Goal: Entertainment & Leisure: Consume media (video, audio)

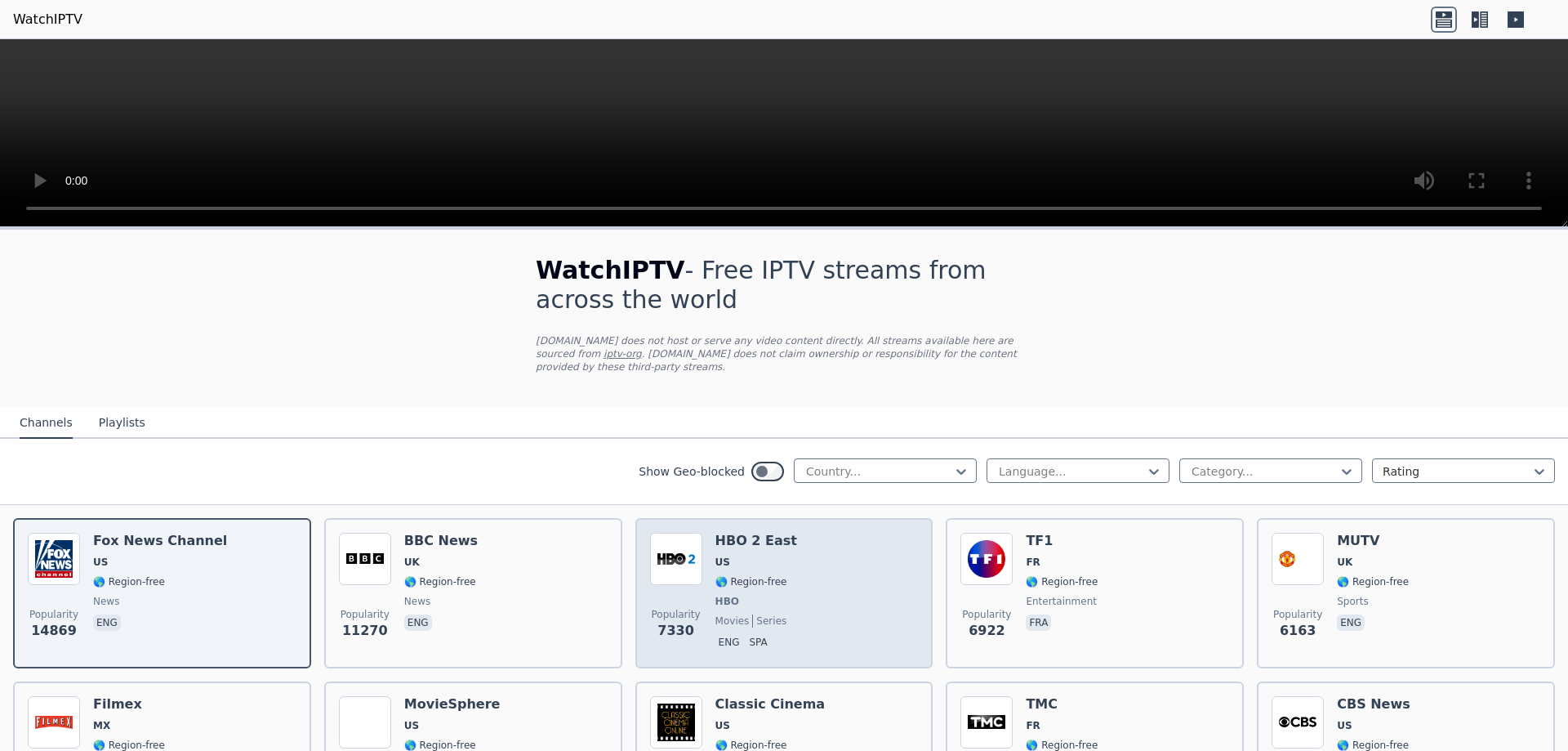
click at [695, 546] on img at bounding box center [676, 559] width 52 height 52
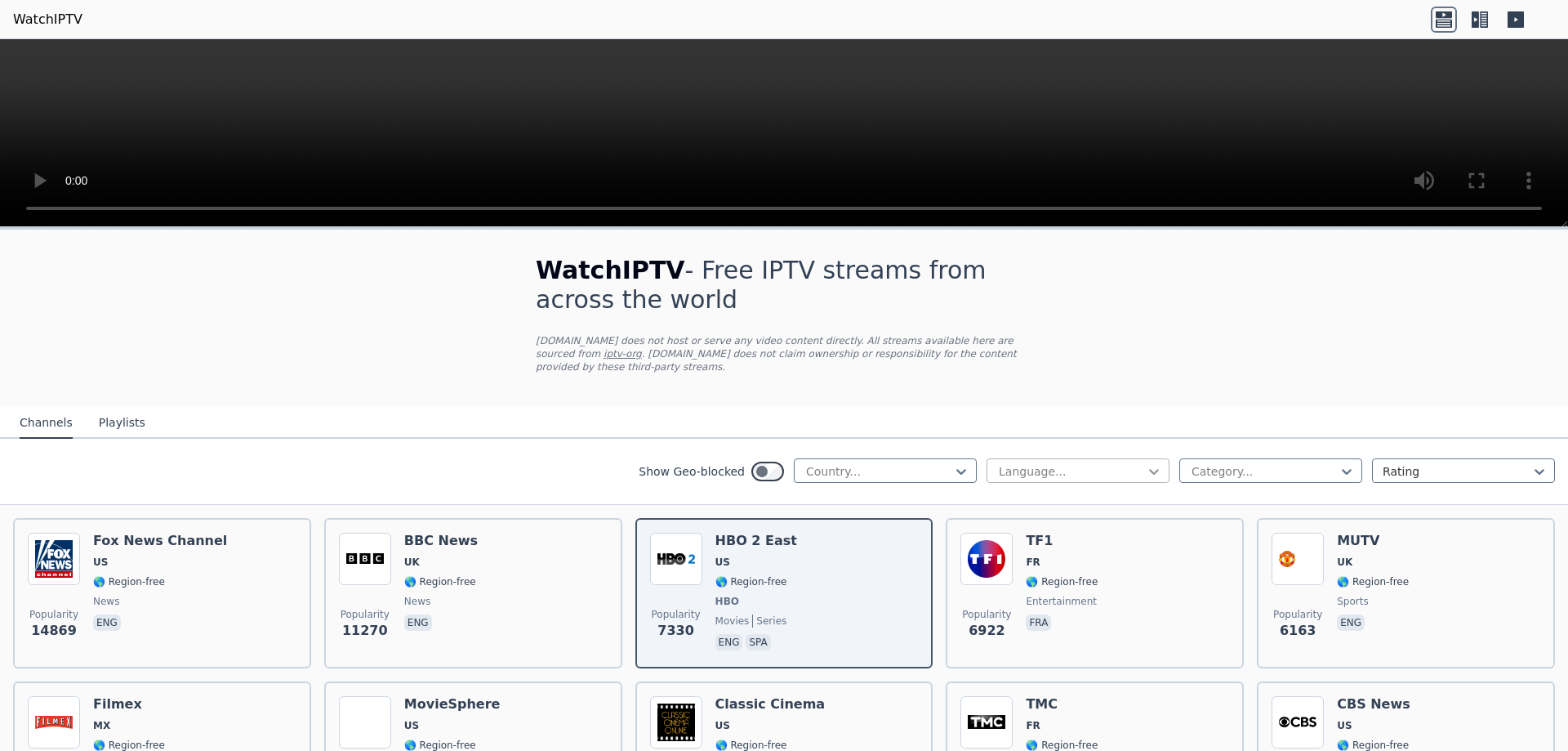
click at [1161, 463] on icon at bounding box center [1154, 471] width 16 height 16
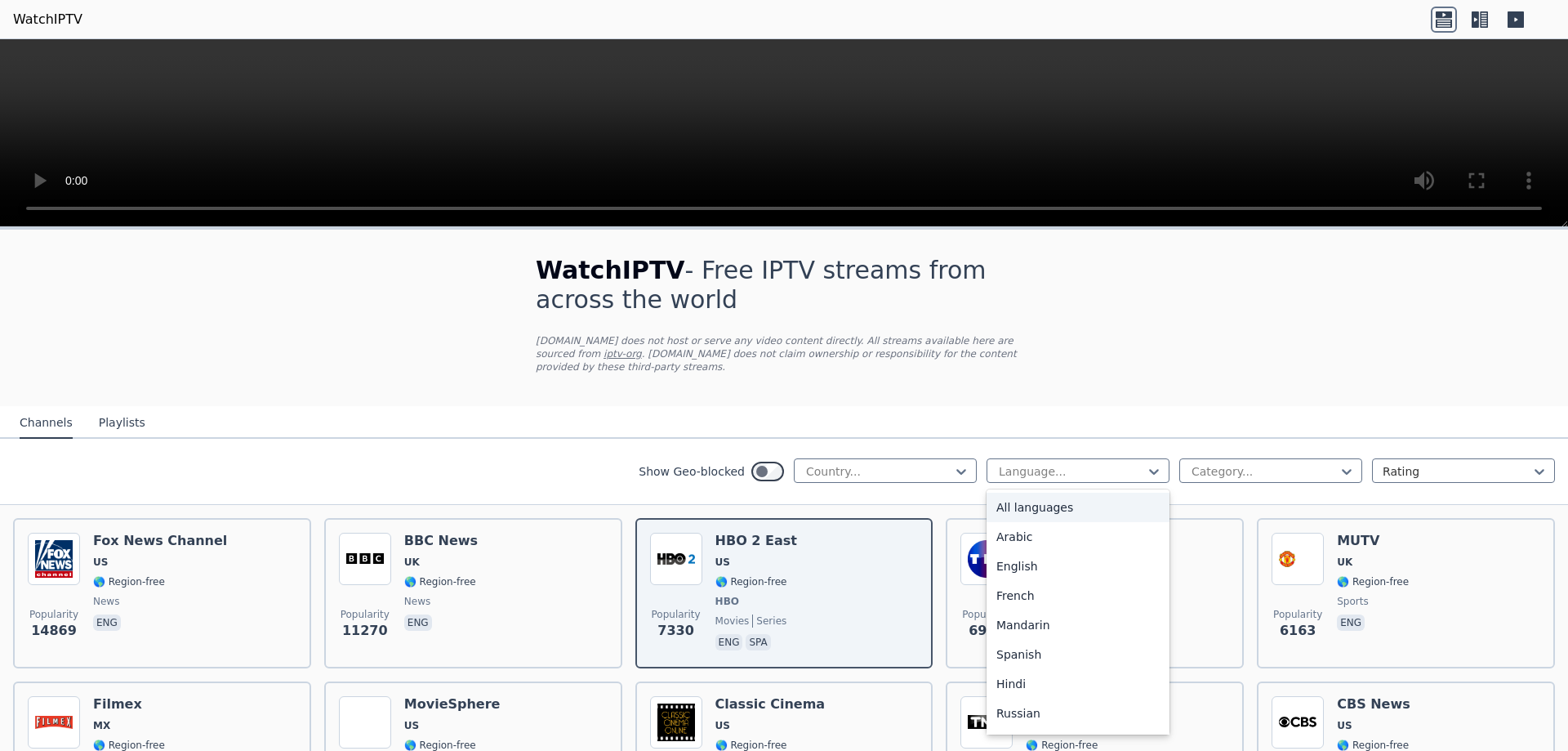
click at [1067, 499] on div "All languages" at bounding box center [1077, 507] width 183 height 29
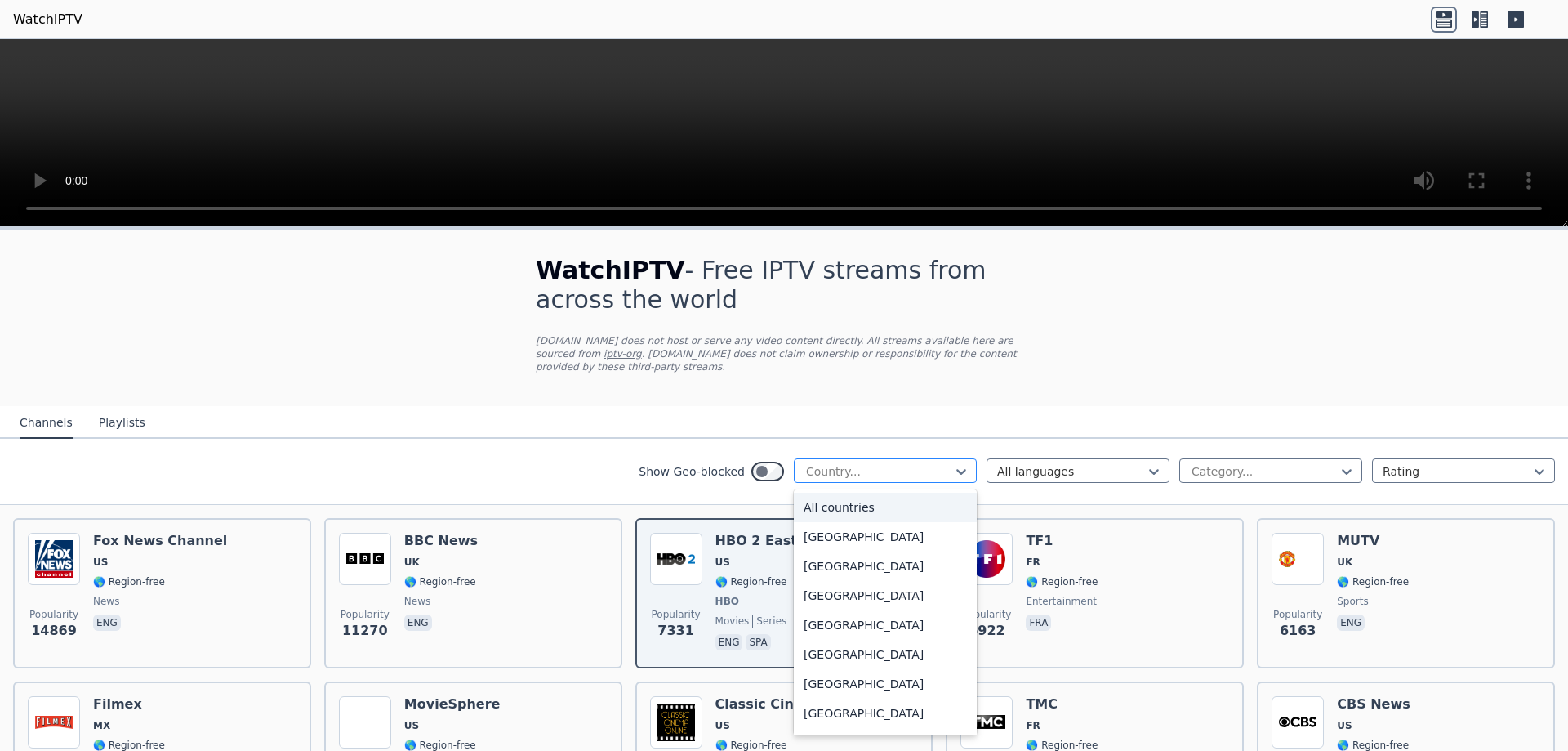
click at [943, 463] on div at bounding box center [879, 471] width 149 height 16
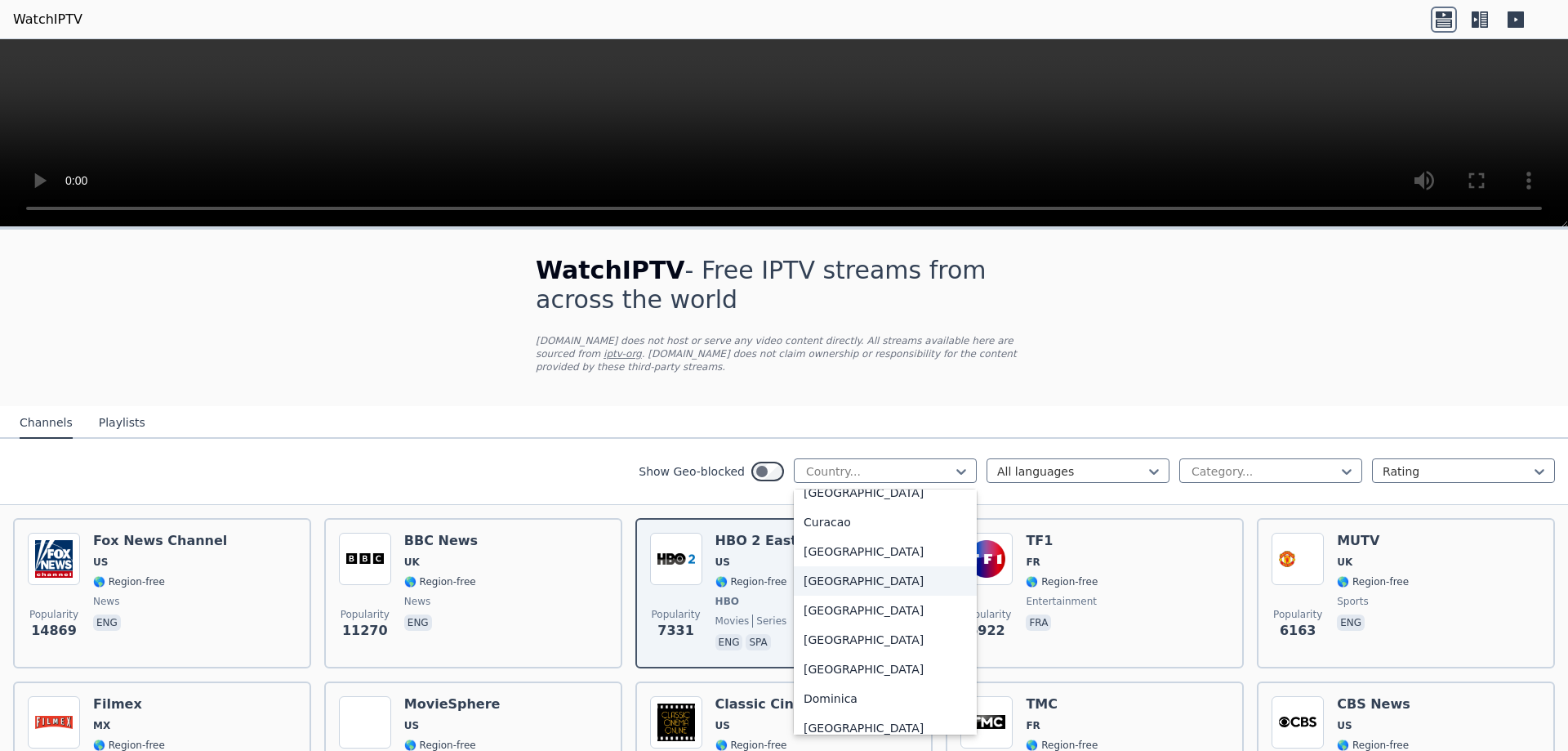
click at [903, 567] on div "[GEOGRAPHIC_DATA]" at bounding box center [885, 581] width 183 height 29
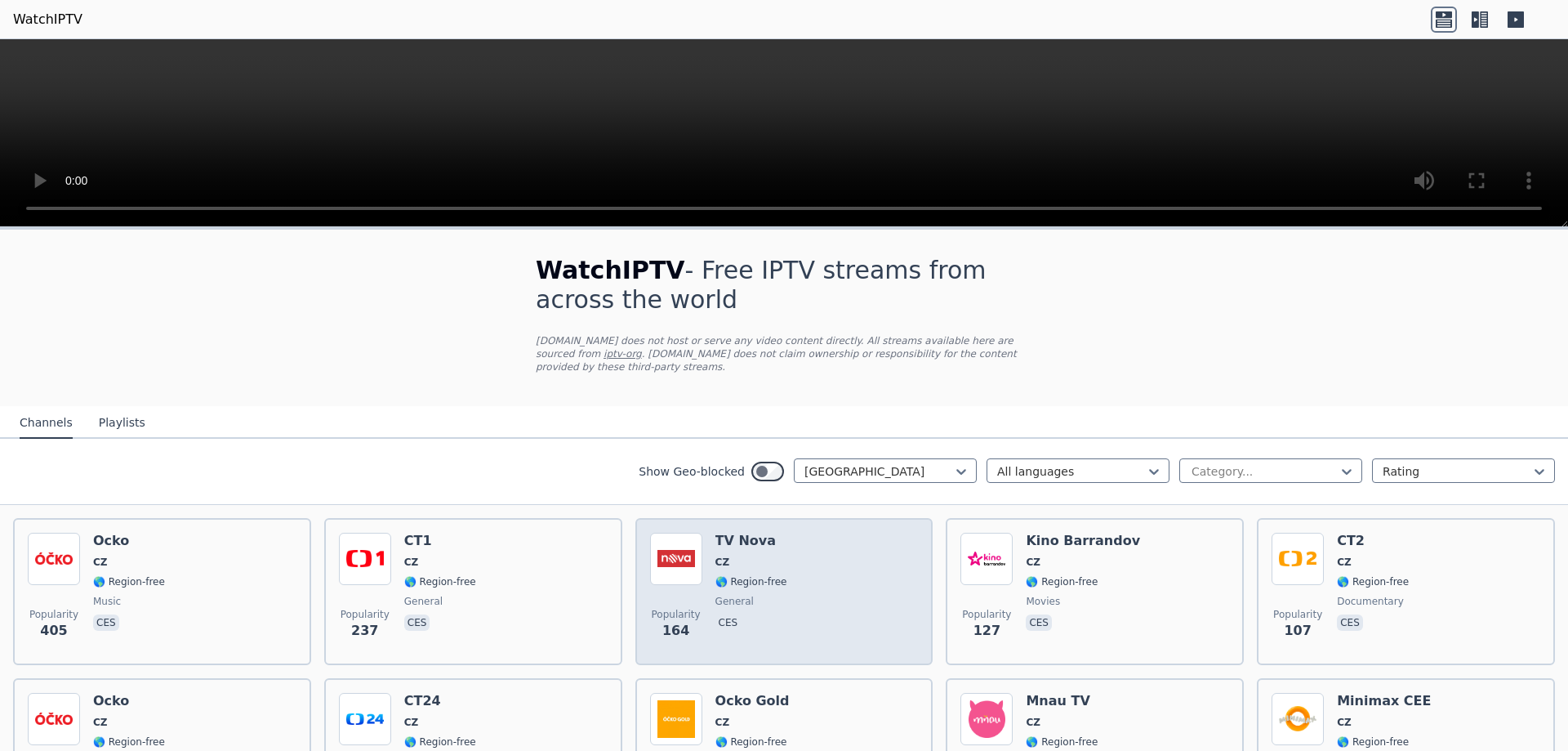
click at [722, 556] on span "CZ" at bounding box center [722, 562] width 14 height 13
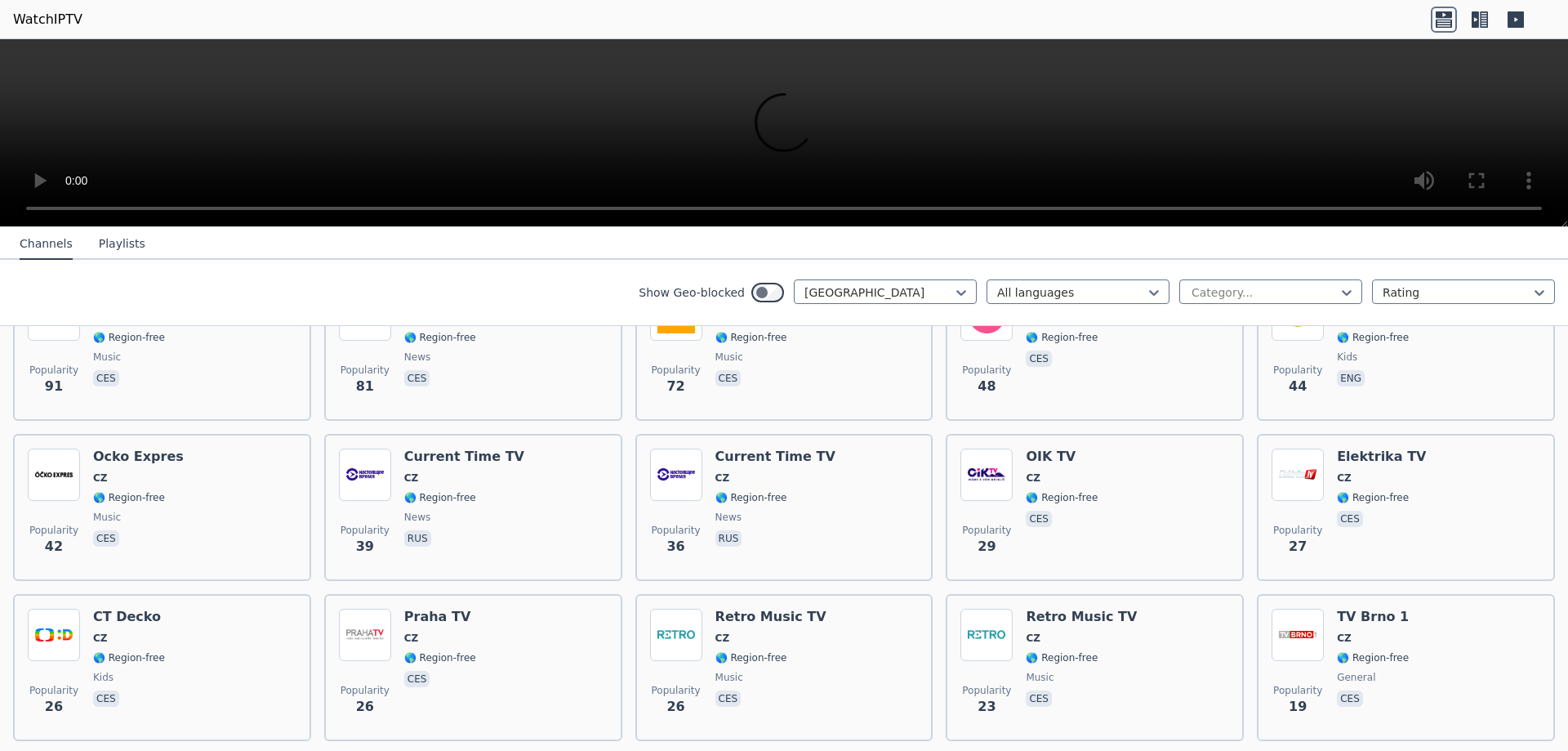
scroll to position [412, 0]
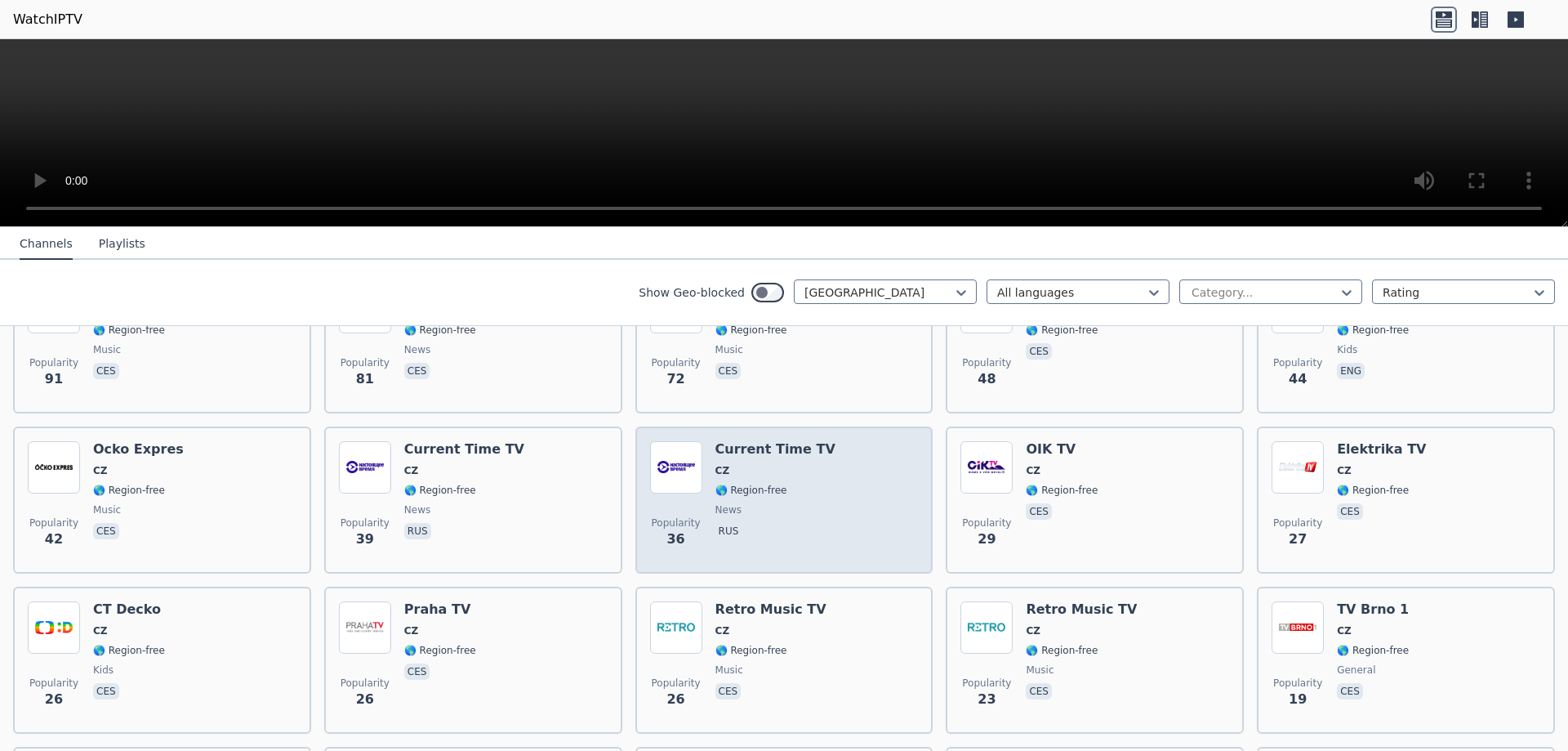
click at [749, 503] on span "news" at bounding box center [775, 510] width 120 height 13
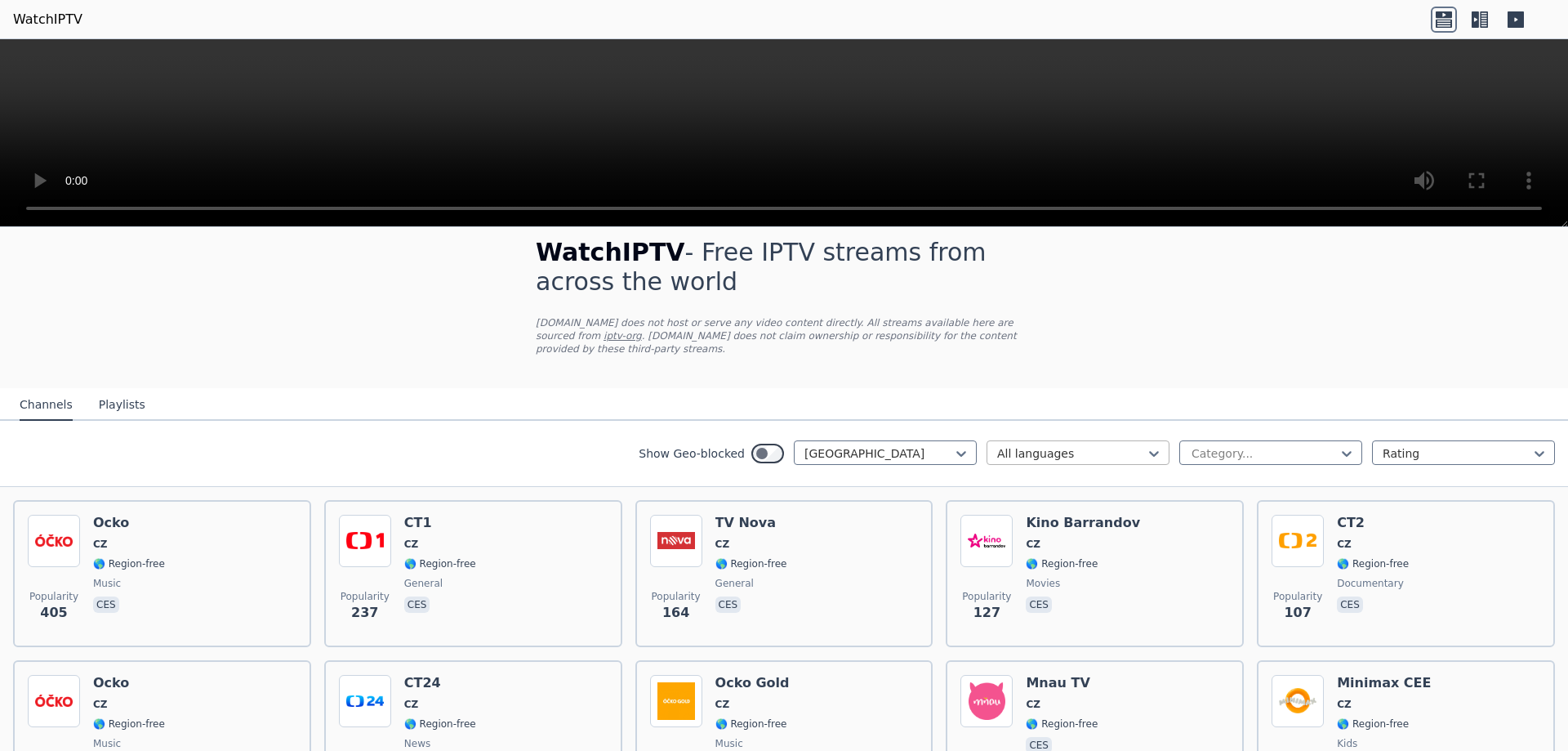
scroll to position [0, 0]
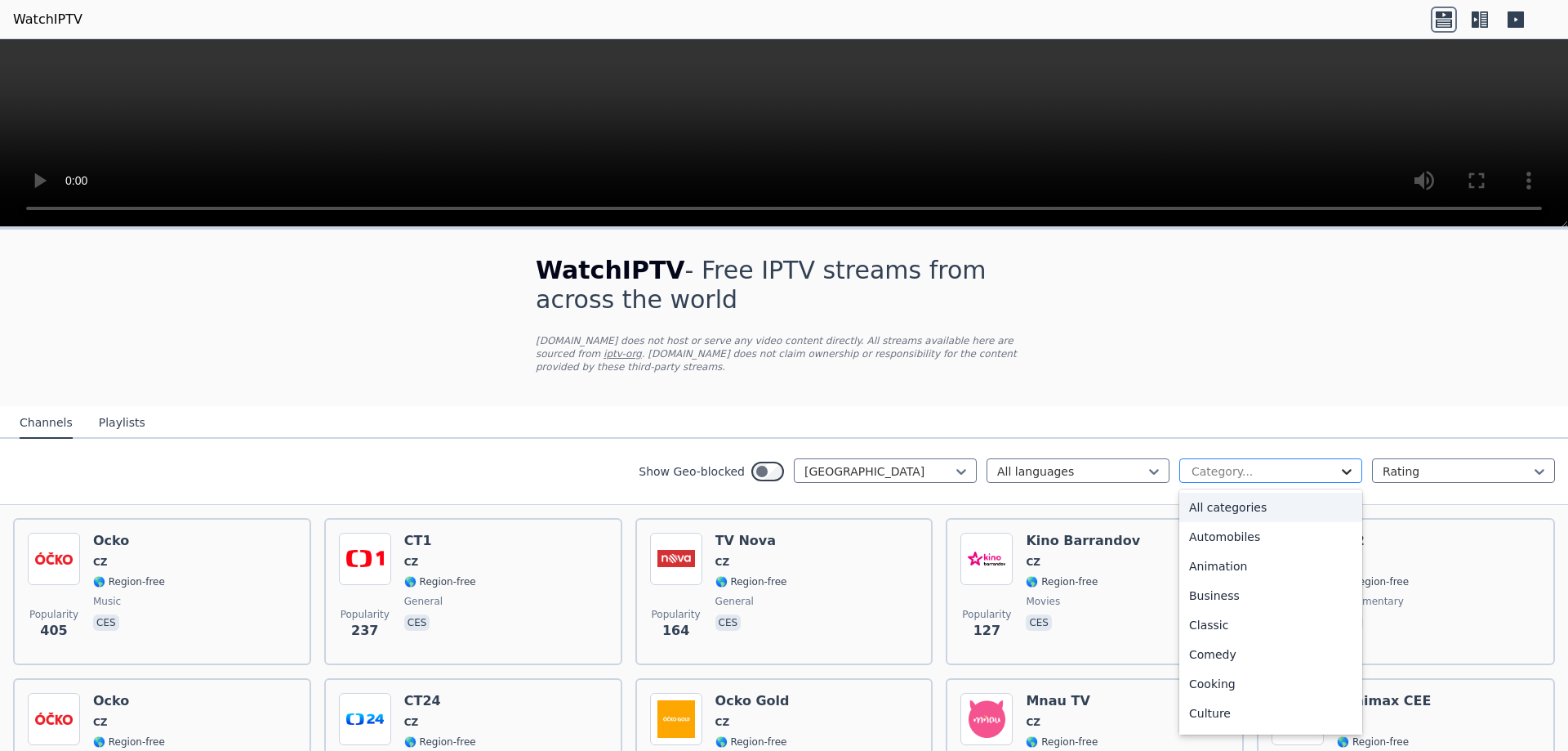
click at [1350, 463] on icon at bounding box center [1347, 471] width 16 height 16
click at [1263, 652] on div "Movies" at bounding box center [1270, 660] width 183 height 29
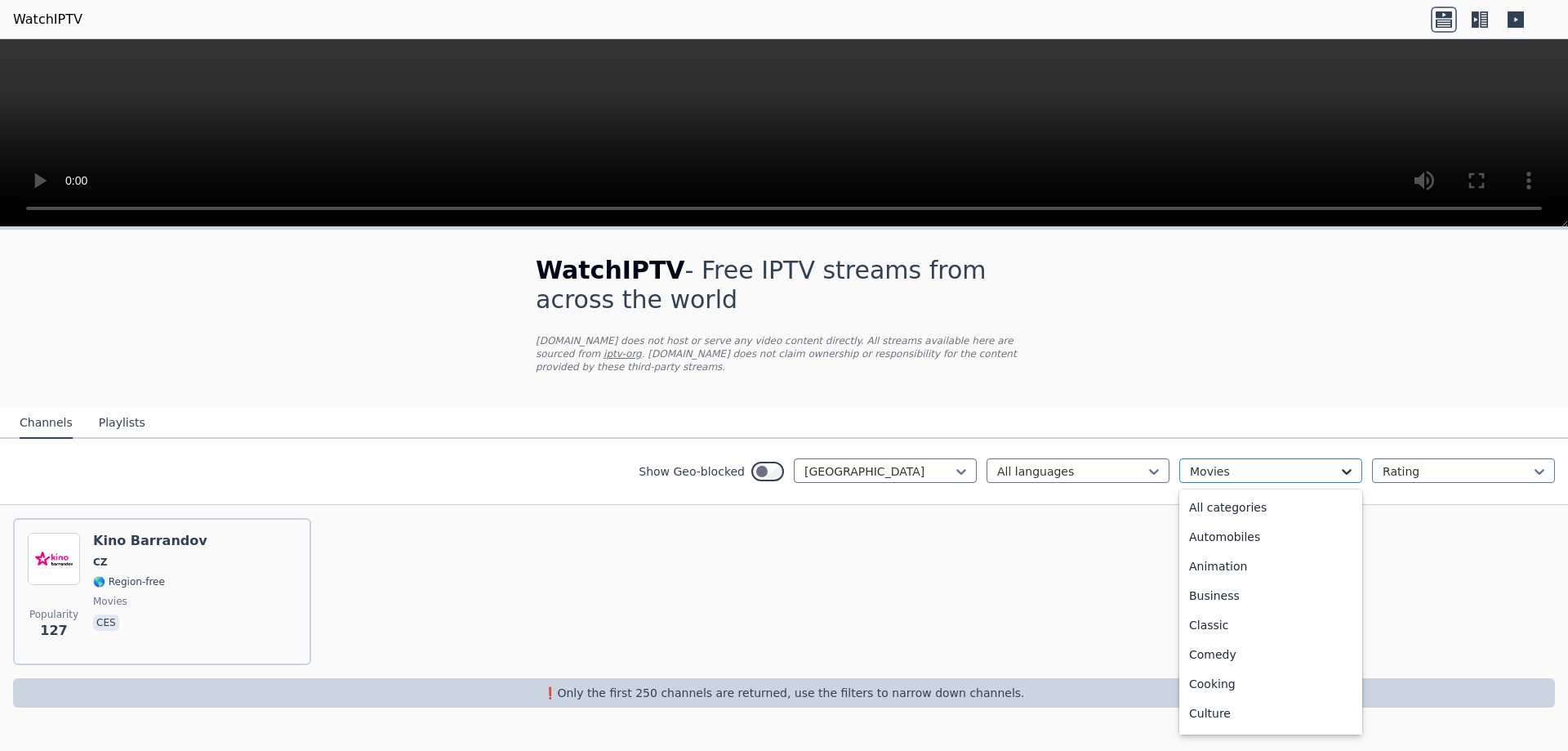
click at [1348, 463] on icon at bounding box center [1347, 471] width 16 height 16
click at [1243, 696] on div "Movies" at bounding box center [1270, 710] width 183 height 29
click at [1544, 463] on icon at bounding box center [1539, 471] width 16 height 16
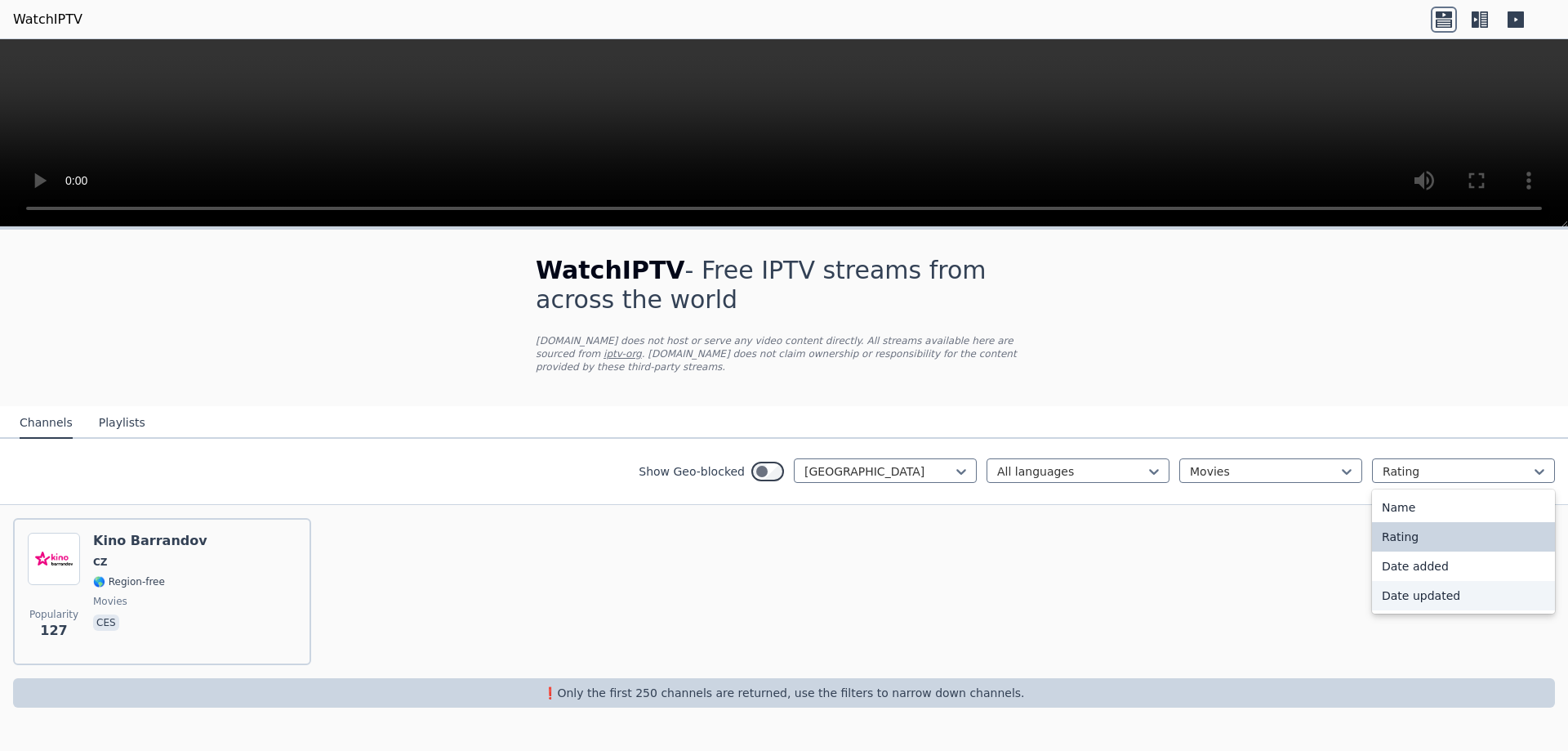
click at [1440, 581] on div "Date updated" at bounding box center [1463, 595] width 183 height 29
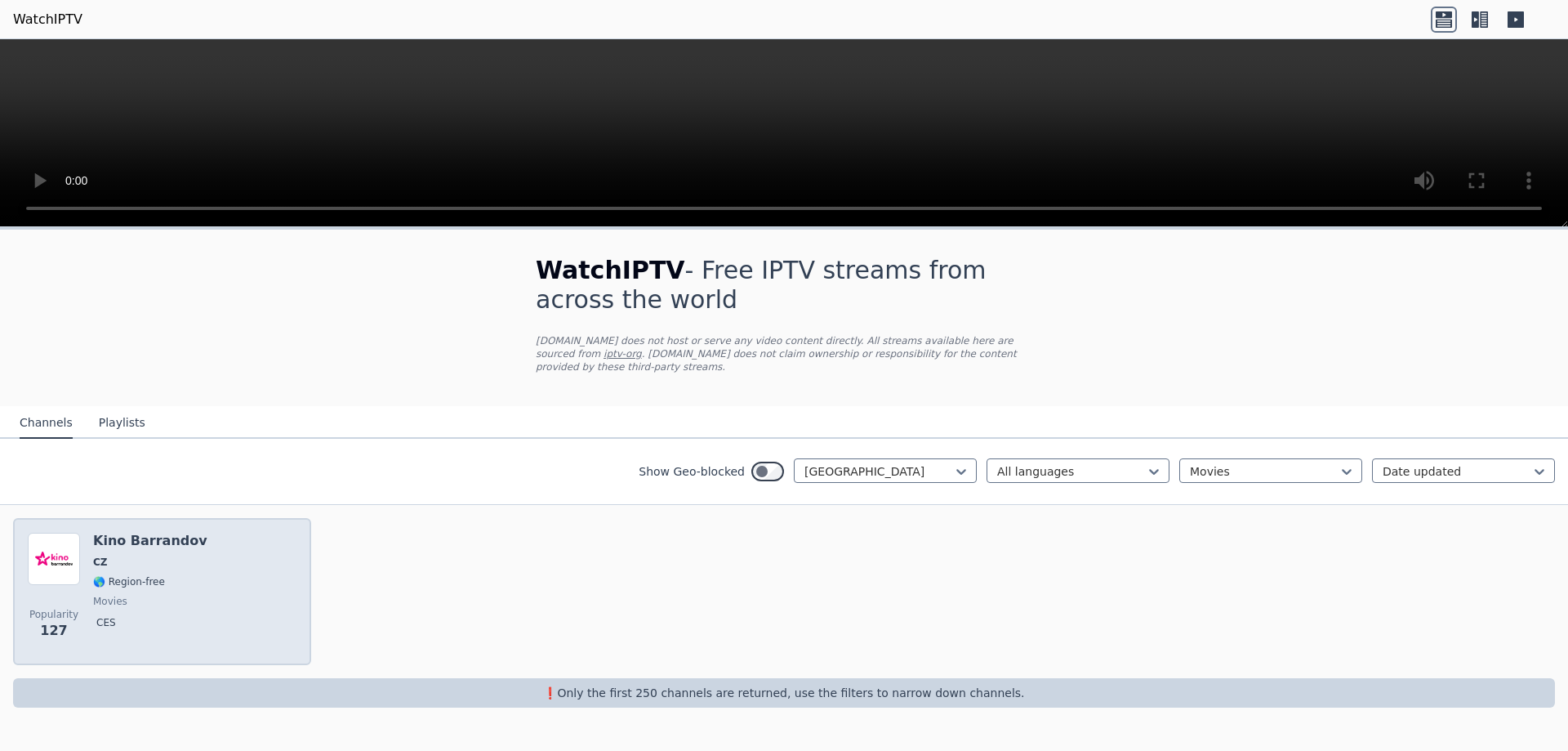
click at [245, 519] on div "Popularity 127 Kino Barrandov CZ 🌎 Region-free movies ces" at bounding box center [162, 591] width 298 height 147
